Goal: Navigation & Orientation: Understand site structure

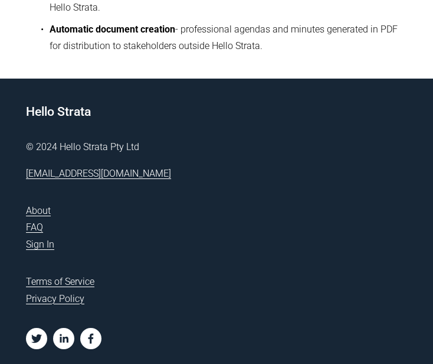
scroll to position [649, 0]
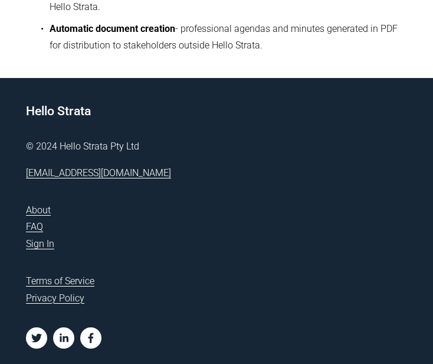
click at [48, 207] on link "About" at bounding box center [38, 210] width 25 height 17
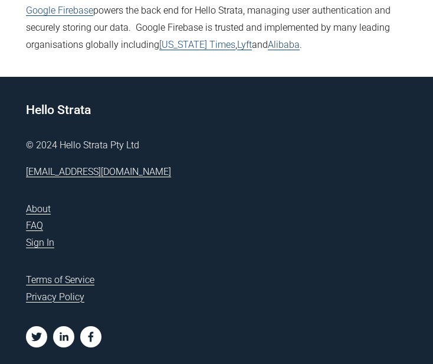
scroll to position [907, 0]
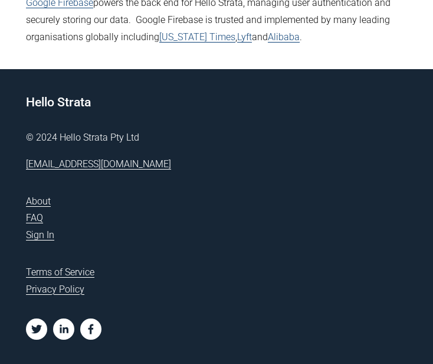
click at [78, 271] on link "Terms of Service" at bounding box center [60, 272] width 68 height 17
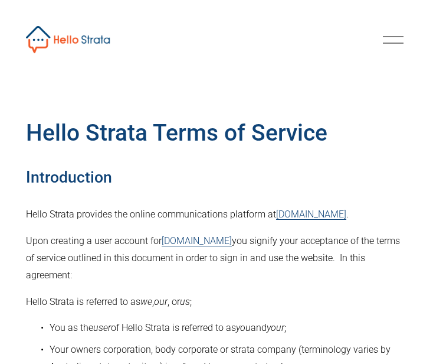
click at [73, 41] on img at bounding box center [68, 39] width 84 height 27
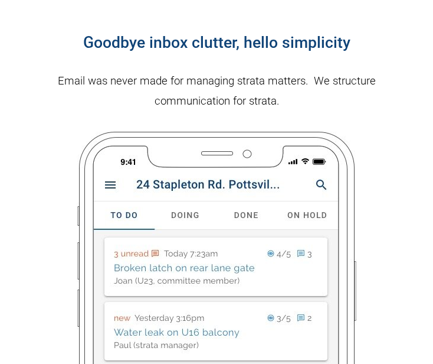
scroll to position [1475, 0]
